Goal: Information Seeking & Learning: Understand process/instructions

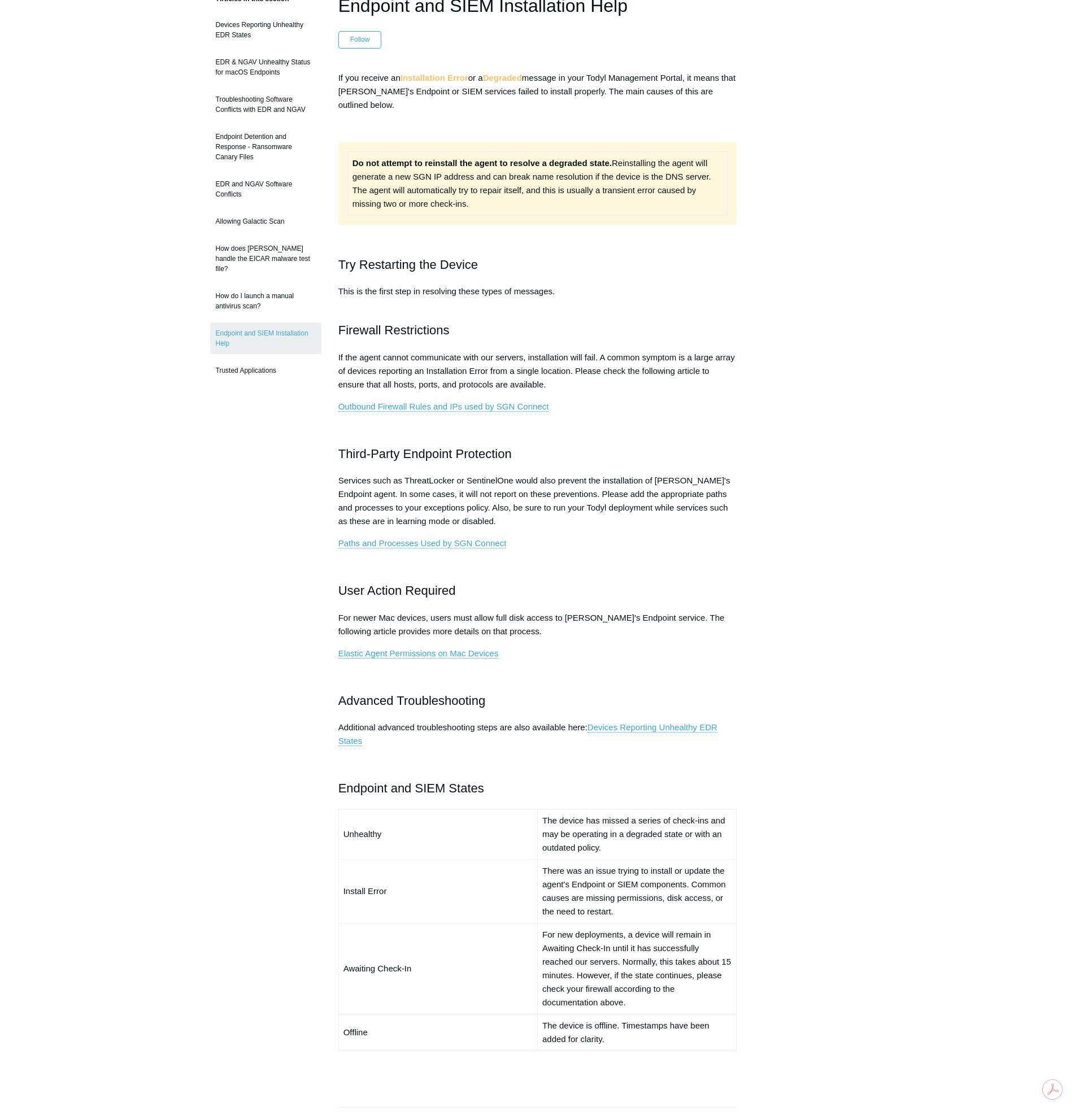
scroll to position [113, 0]
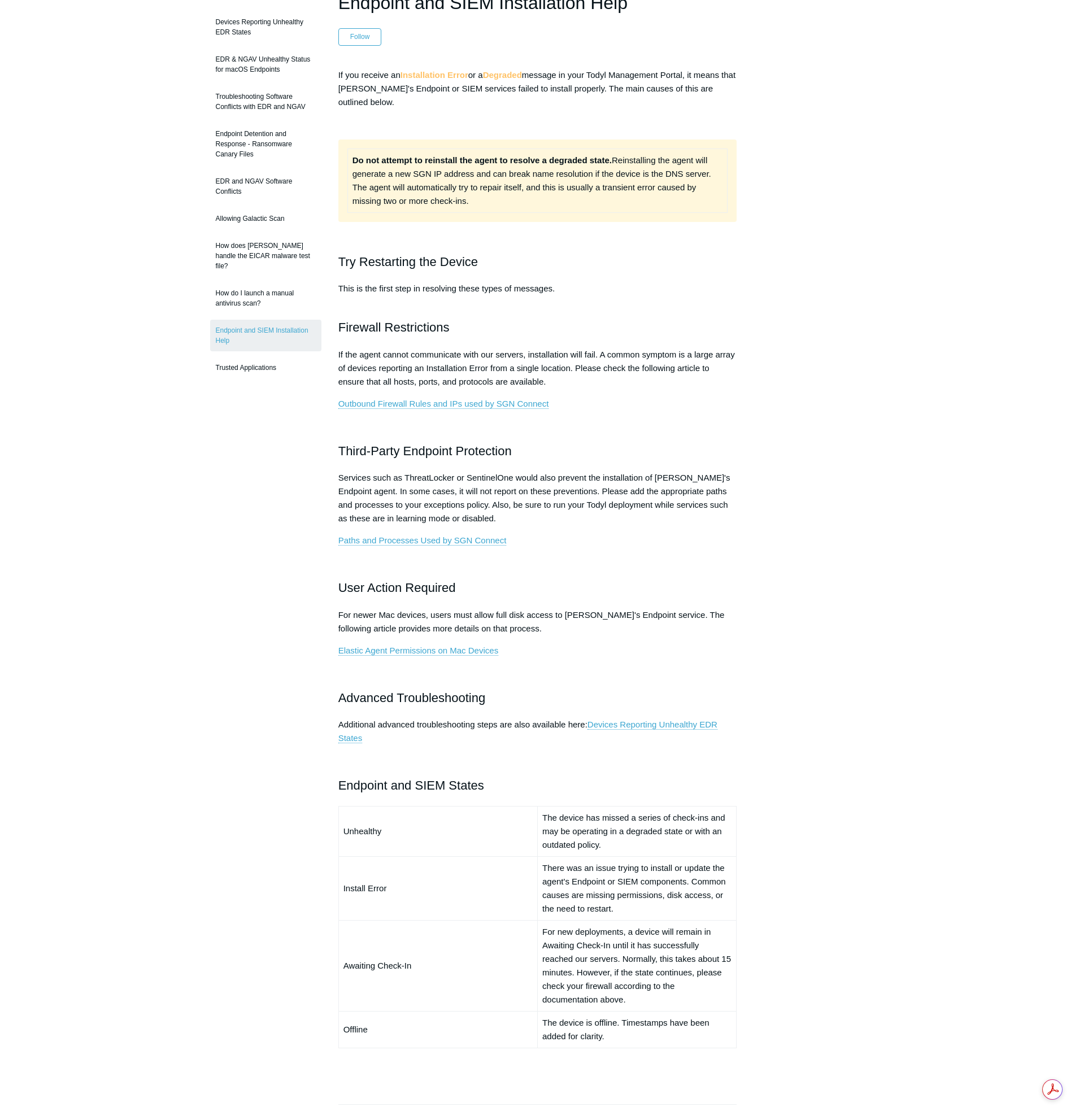
click at [201, 503] on main "Todyl Support Center EDR & NGAV FAQ Articles in this section Devices Reporting …" at bounding box center [538, 704] width 1075 height 1553
click at [251, 588] on aside "Articles in this section Devices Reporting Unhealthy EDR States EDR & NGAV Unhe…" at bounding box center [266, 729] width 111 height 1480
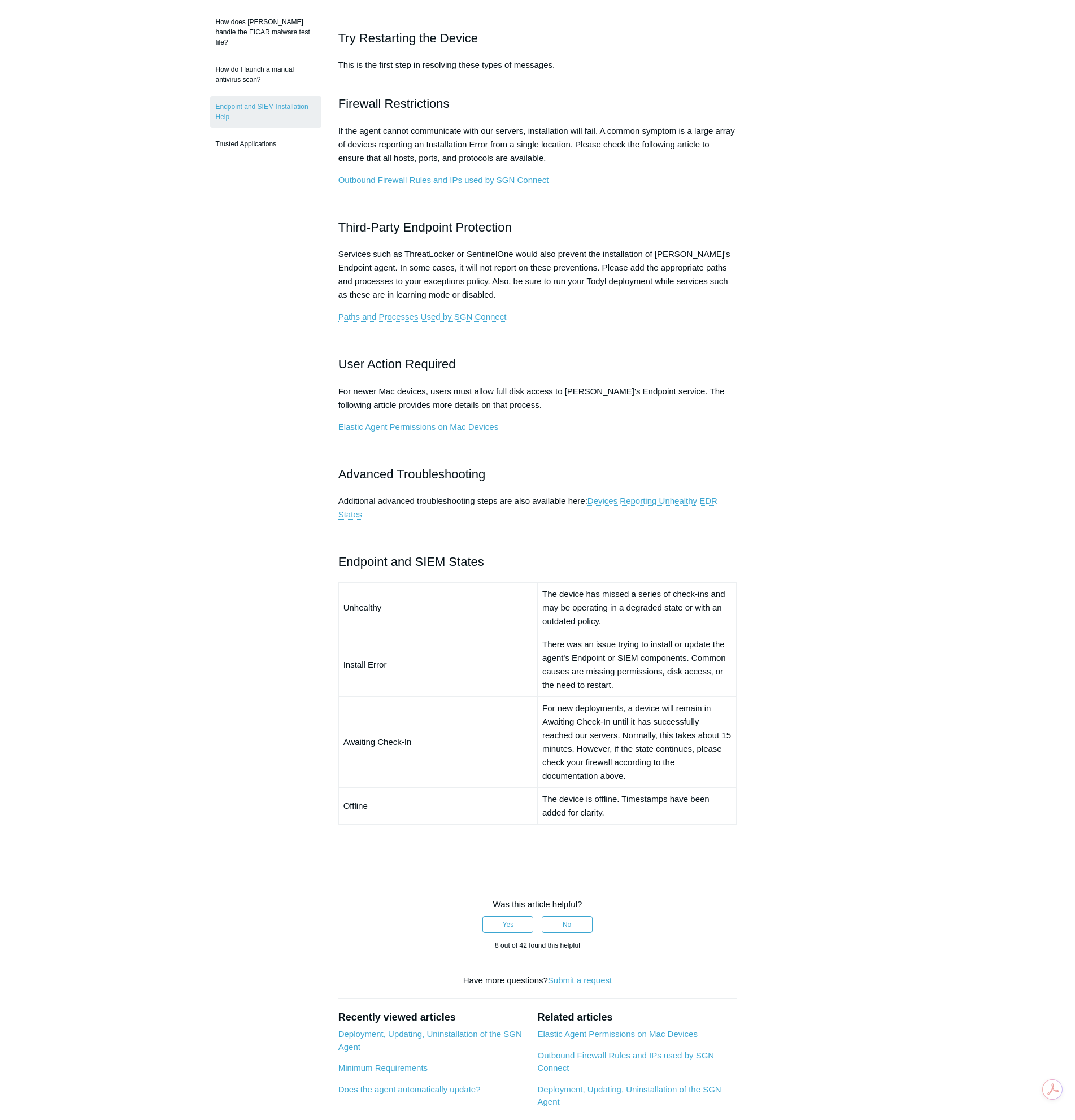
scroll to position [339, 0]
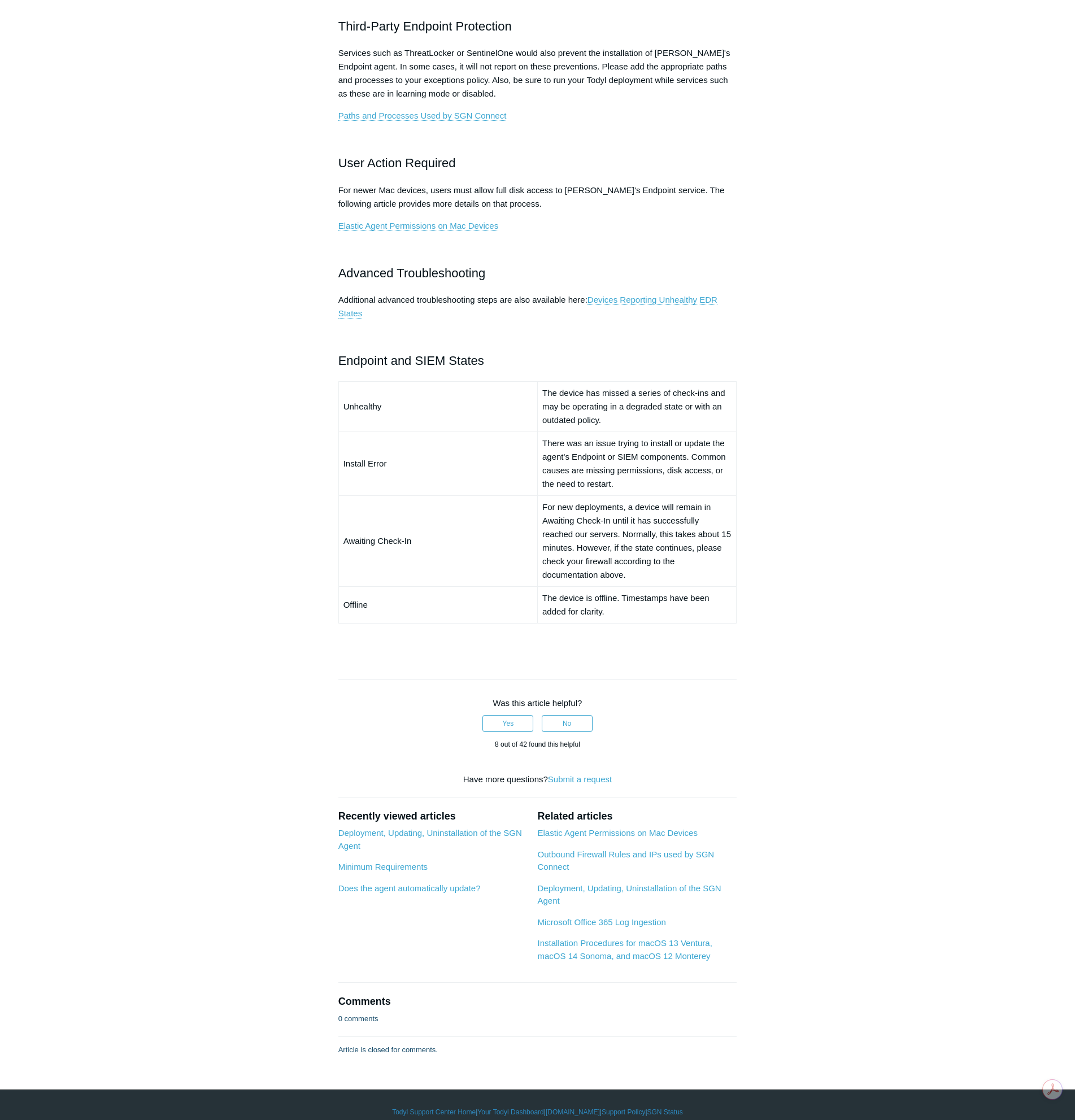
scroll to position [552, 0]
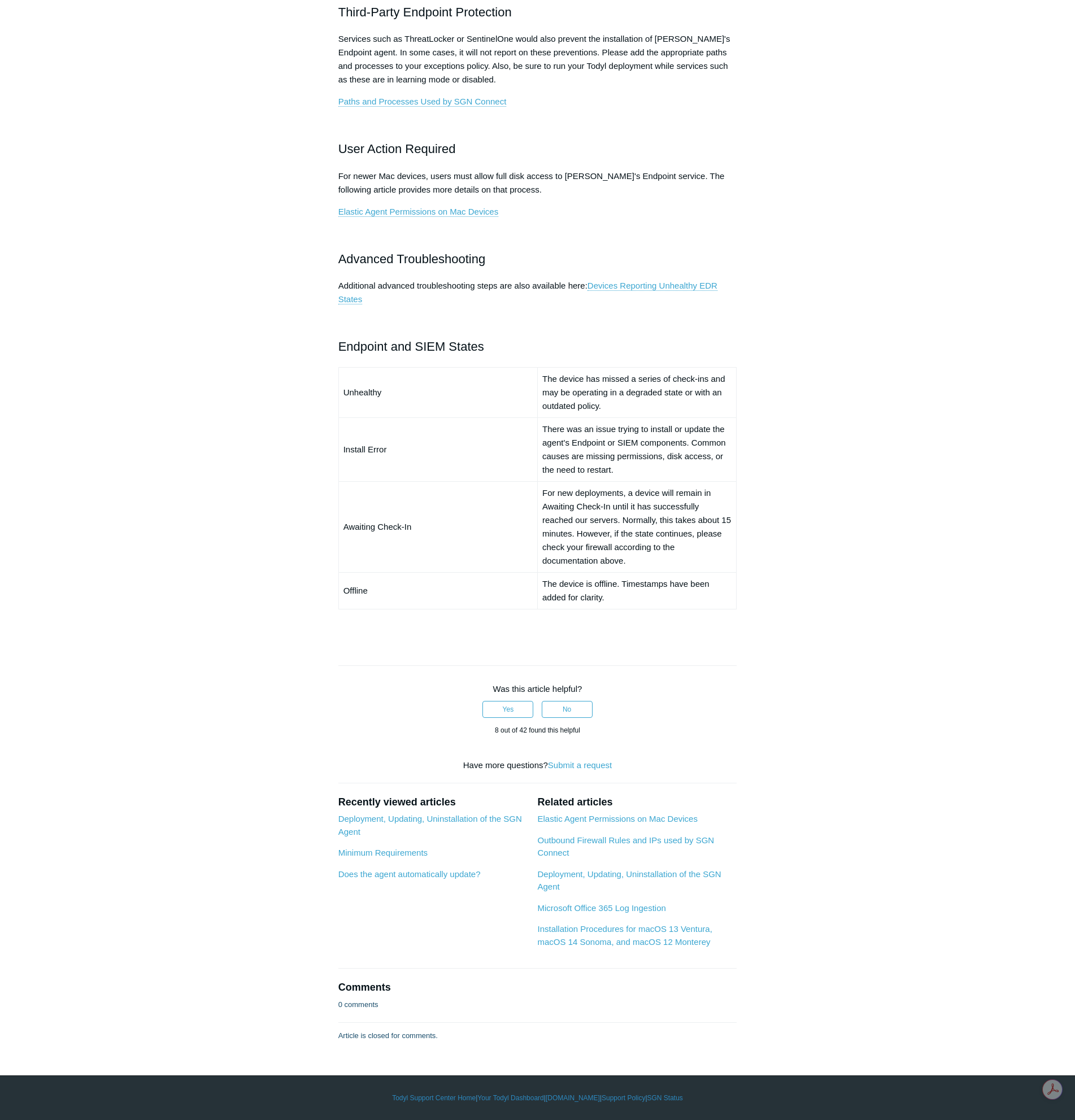
click at [222, 147] on aside "Articles in this section Devices Reporting Unhealthy EDR States EDR & NGAV Unhe…" at bounding box center [266, 290] width 111 height 1480
drag, startPoint x: 287, startPoint y: 81, endPoint x: 300, endPoint y: 88, distance: 14.8
click at [287, 81] on aside "Articles in this section Devices Reporting Unhealthy EDR States EDR & NGAV Unhe…" at bounding box center [266, 290] width 111 height 1480
drag, startPoint x: 312, startPoint y: 78, endPoint x: 317, endPoint y: 84, distance: 7.8
